Goal: Task Accomplishment & Management: Use online tool/utility

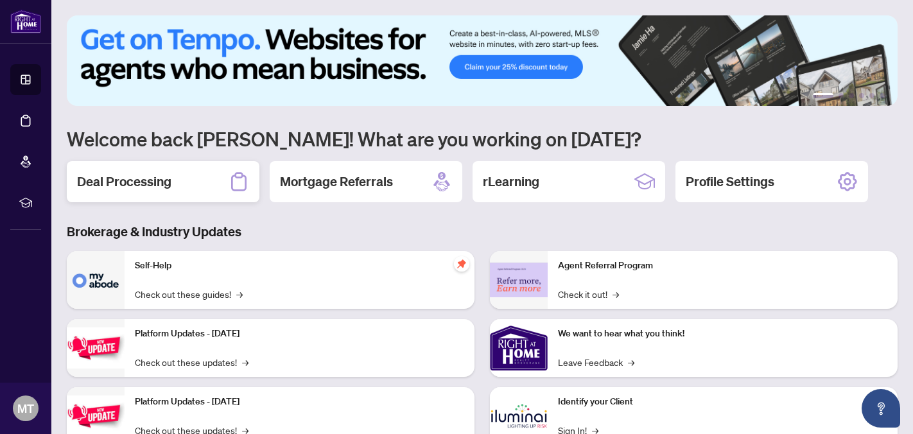
click at [223, 179] on div "Deal Processing" at bounding box center [163, 181] width 193 height 41
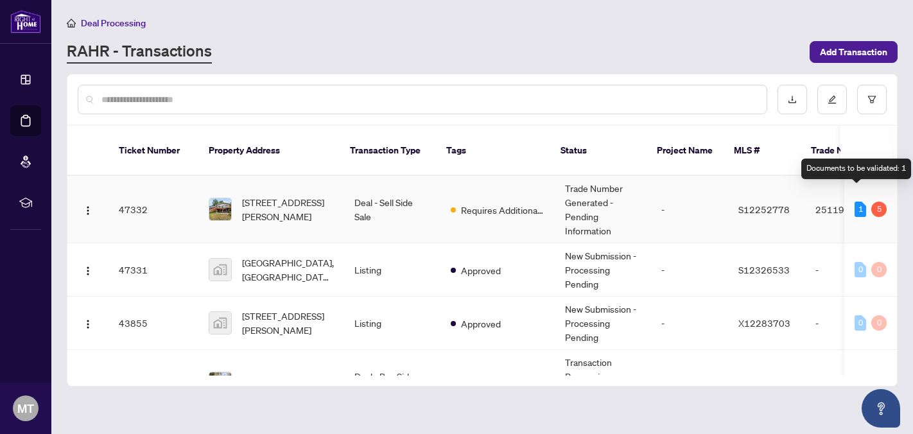
click at [855, 202] on div "1" at bounding box center [861, 209] width 12 height 15
click at [687, 189] on td "-" at bounding box center [689, 209] width 77 height 67
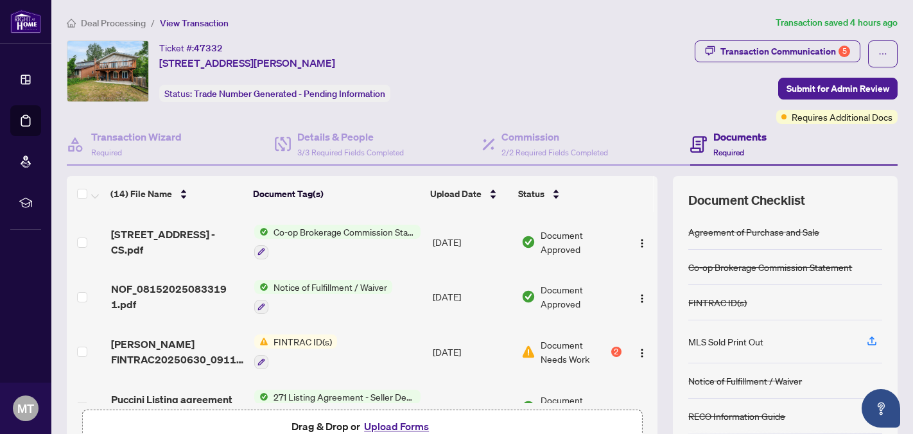
scroll to position [95, 0]
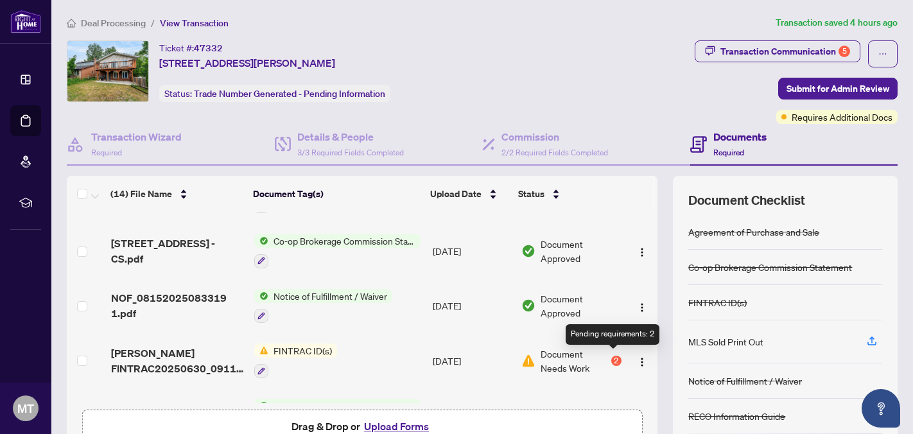
click at [611, 362] on div "2" at bounding box center [616, 361] width 10 height 10
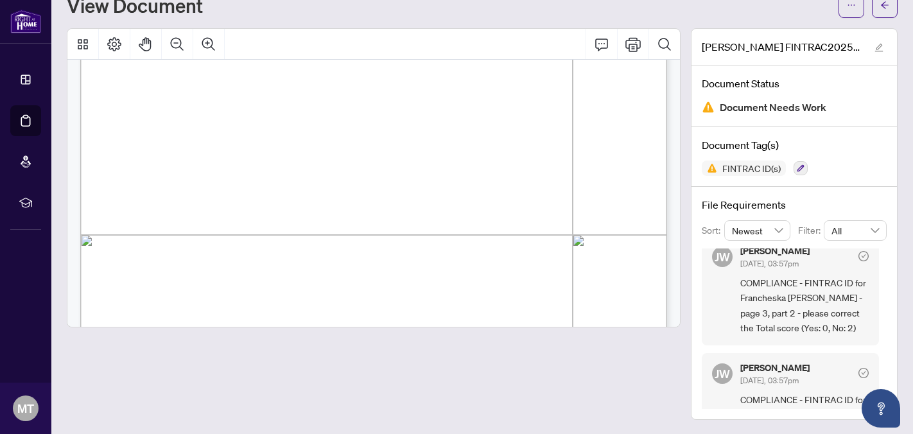
scroll to position [1881, 0]
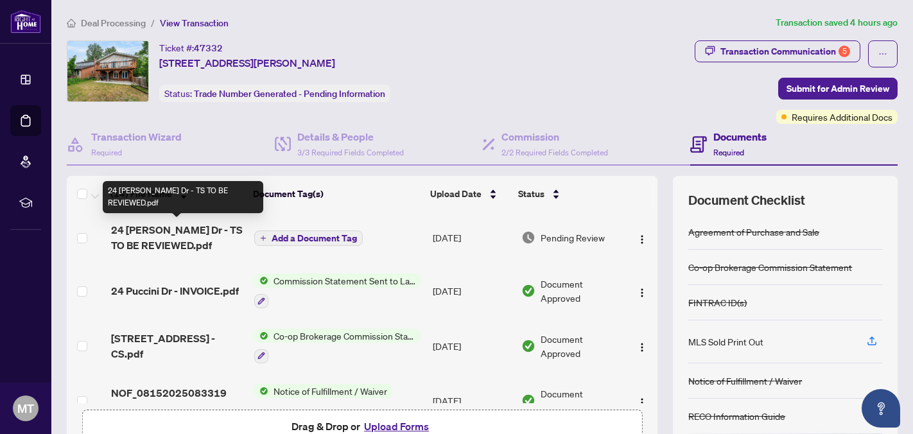
click at [193, 228] on span "24 Puccini Dr - TS TO BE REVIEWED.pdf" at bounding box center [177, 237] width 133 height 31
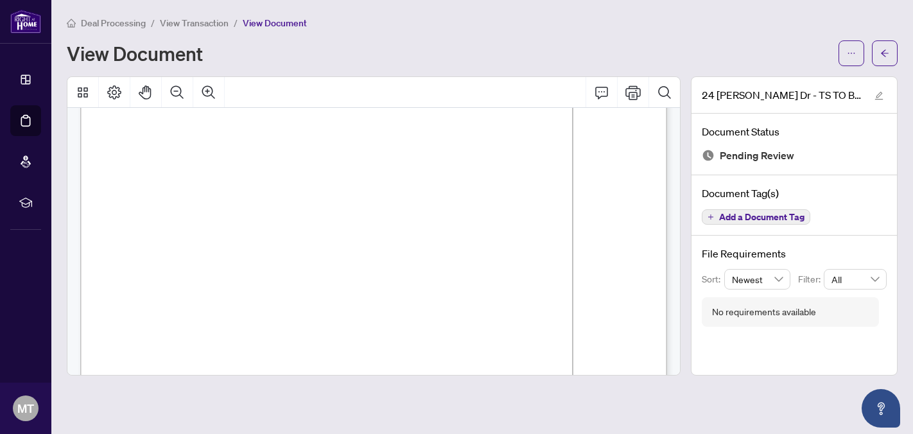
scroll to position [196, 0]
drag, startPoint x: 597, startPoint y: 304, endPoint x: 643, endPoint y: 303, distance: 45.6
click at [637, 302] on span "$5,904.25" at bounding box center [622, 305] width 29 height 6
